Goal: Find specific page/section: Find specific page/section

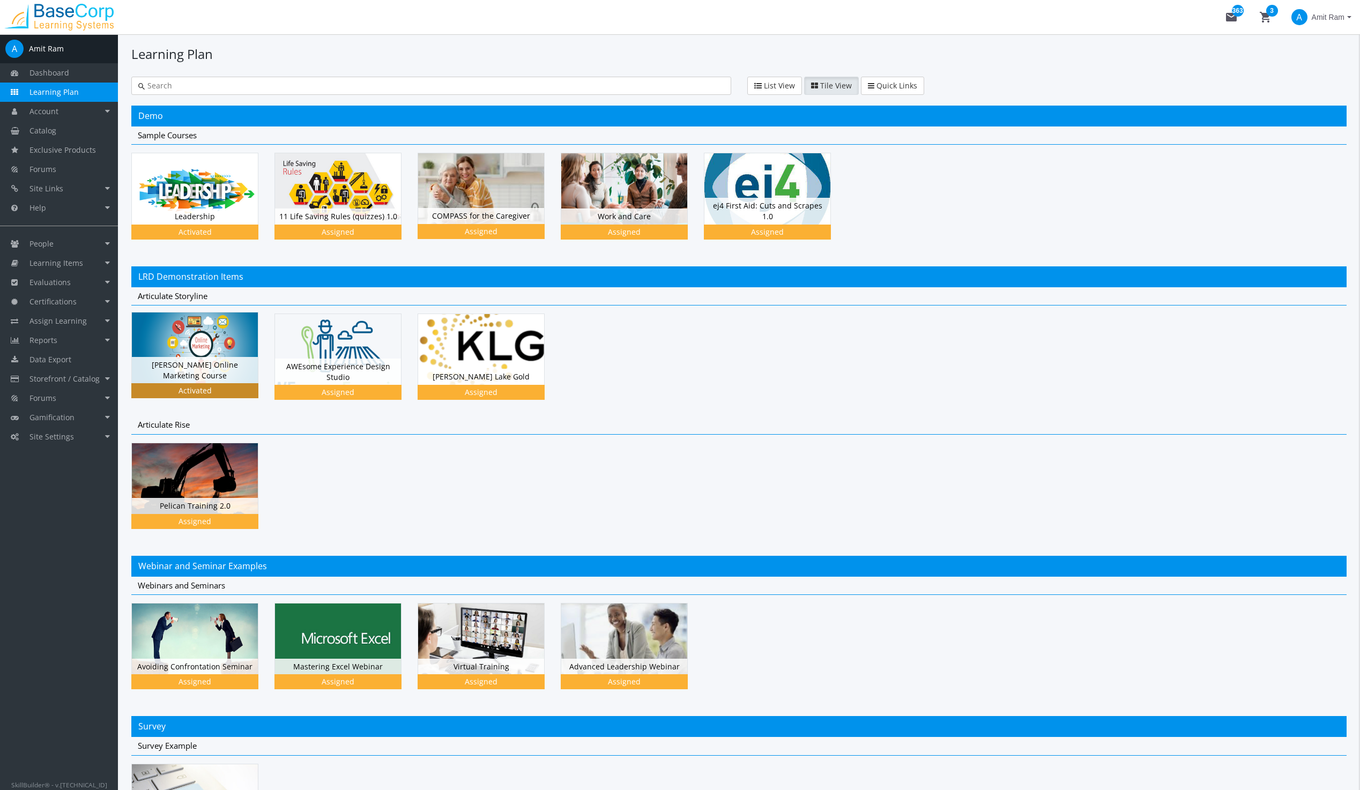
click at [170, 224] on img at bounding box center [195, 188] width 126 height 71
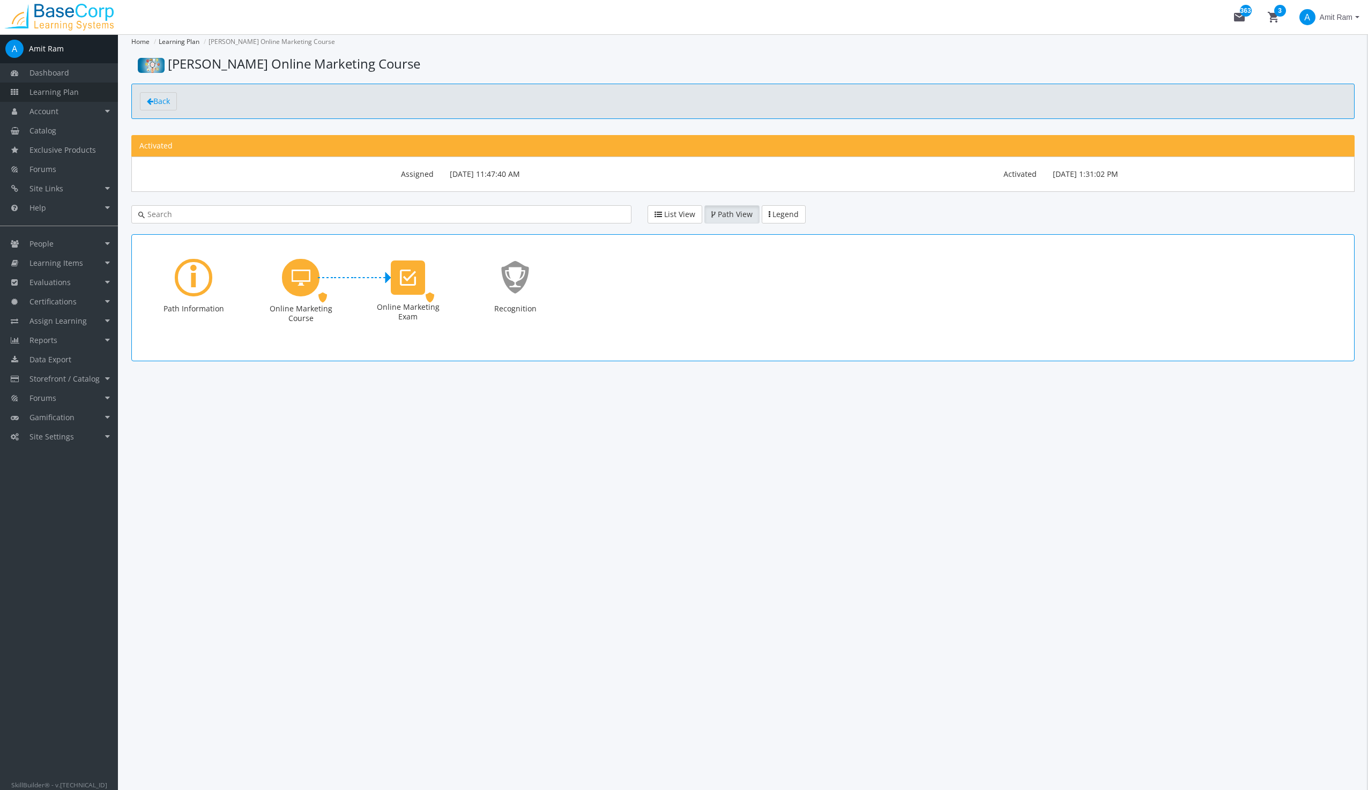
click at [50, 92] on span "Learning Plan" at bounding box center [53, 92] width 49 height 10
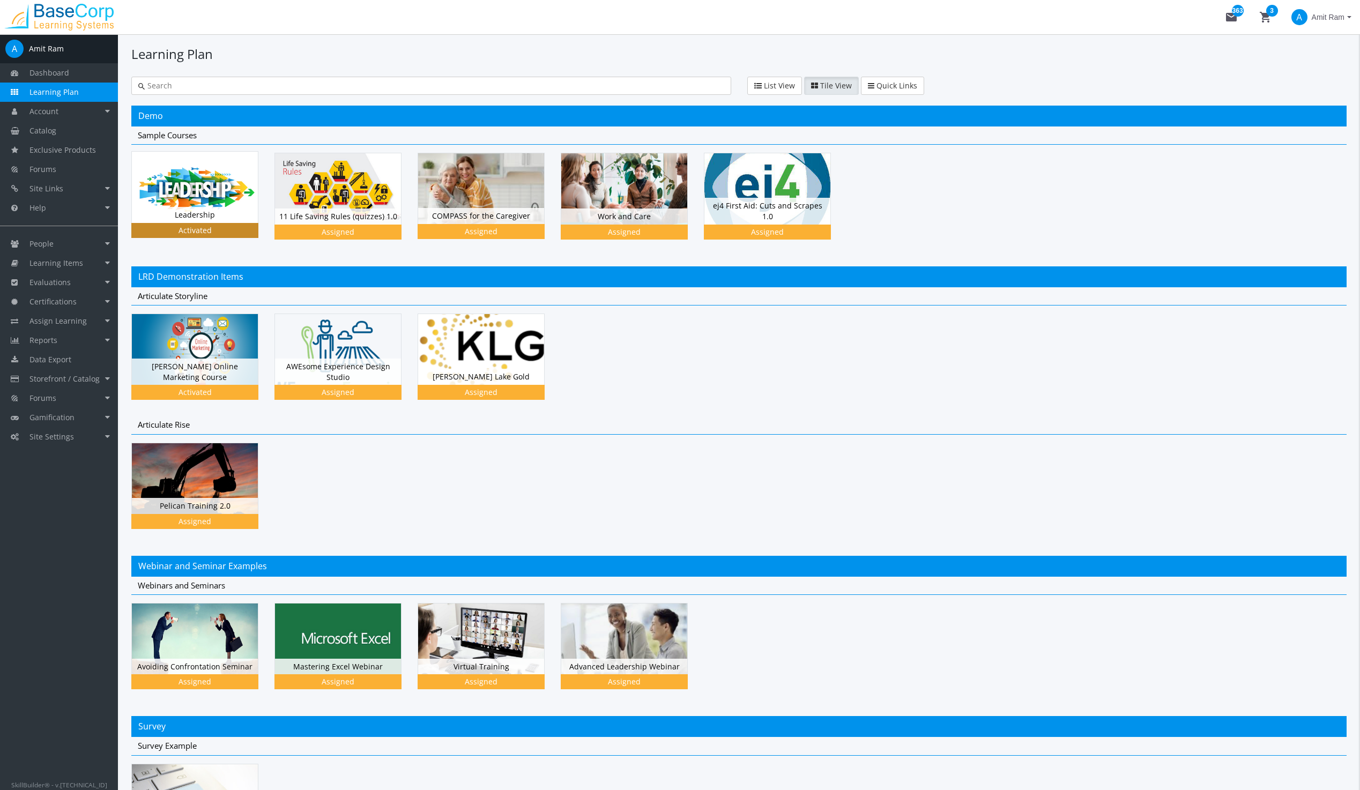
click at [202, 187] on img at bounding box center [195, 187] width 126 height 71
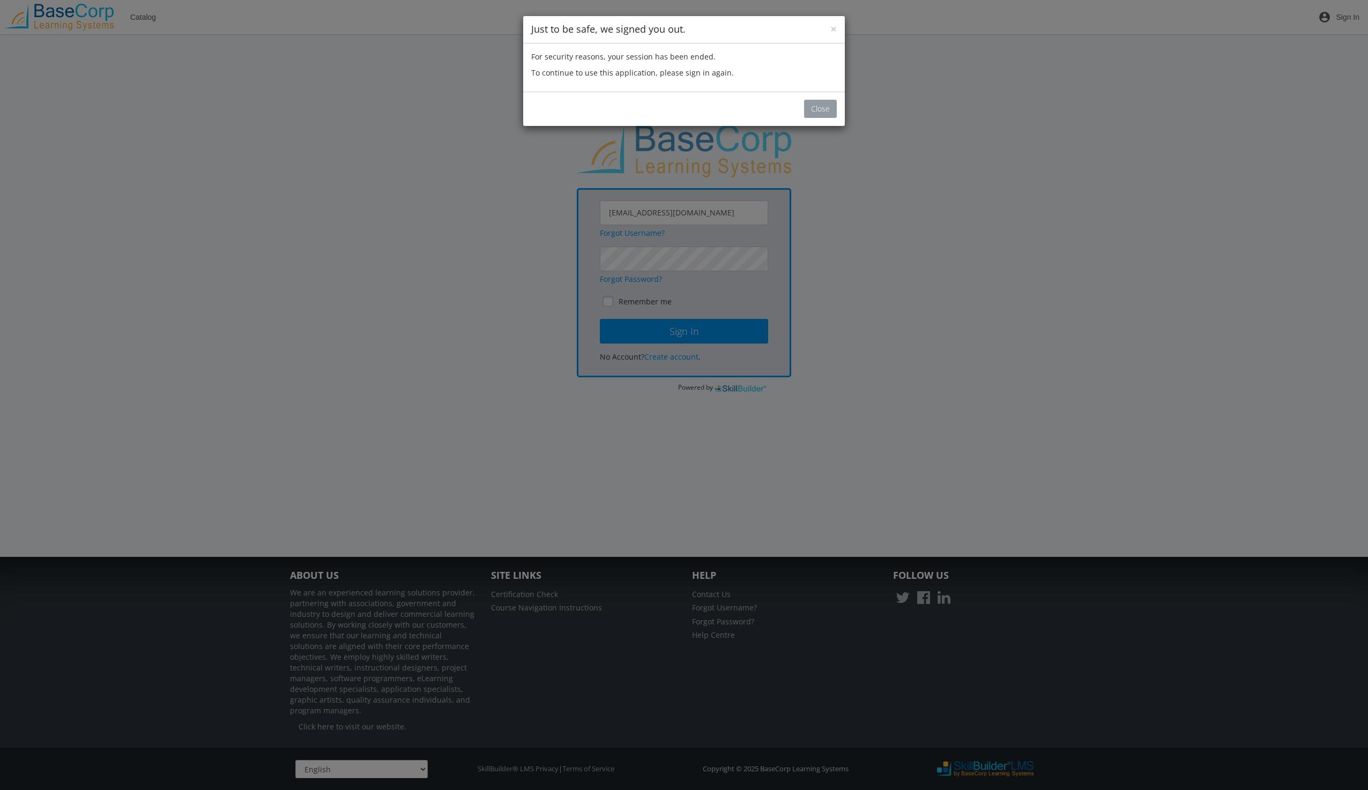
click at [819, 106] on button "Close" at bounding box center [820, 109] width 33 height 18
